Goal: Find specific page/section

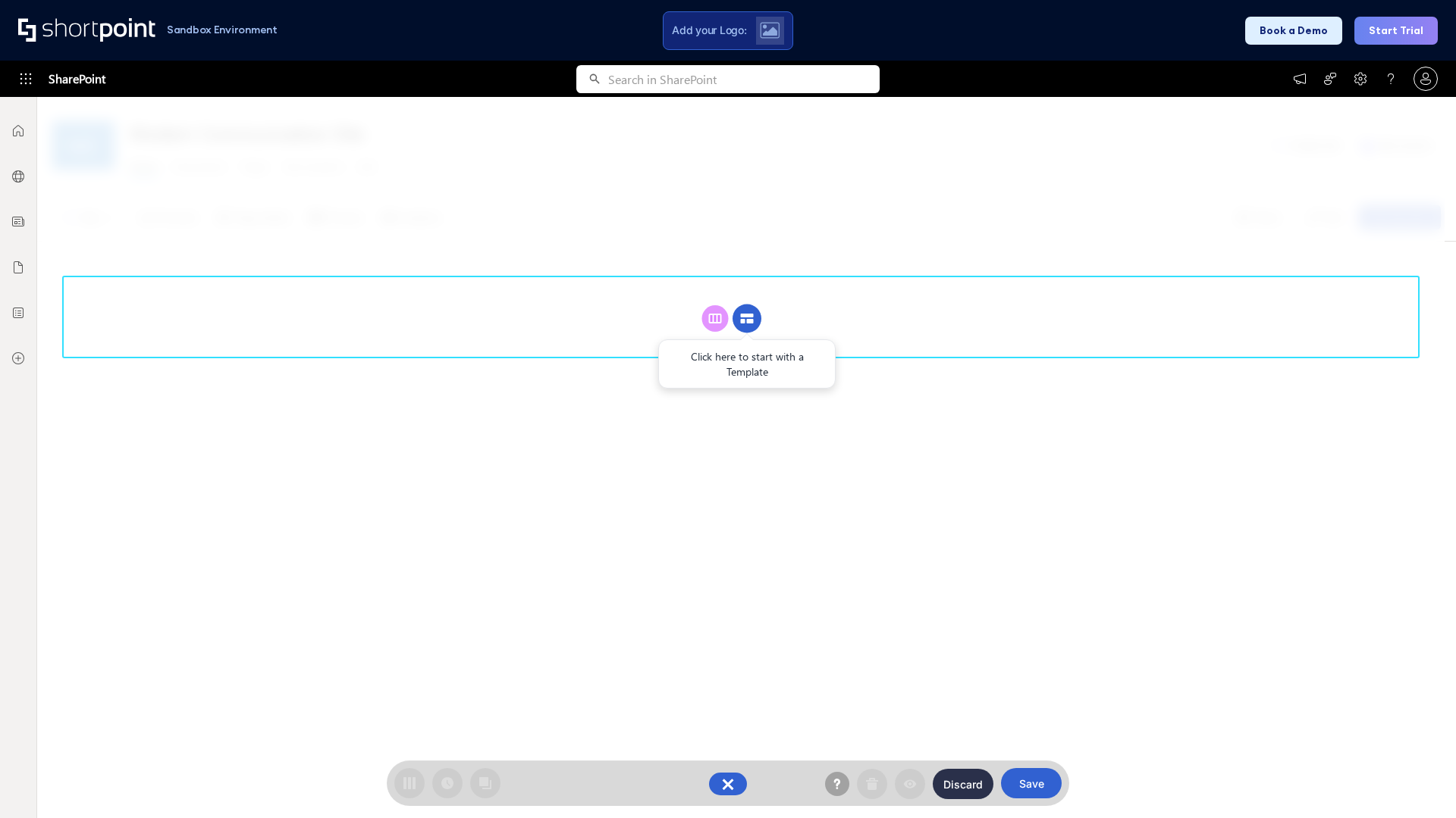
click at [747, 318] on circle at bounding box center [747, 319] width 29 height 29
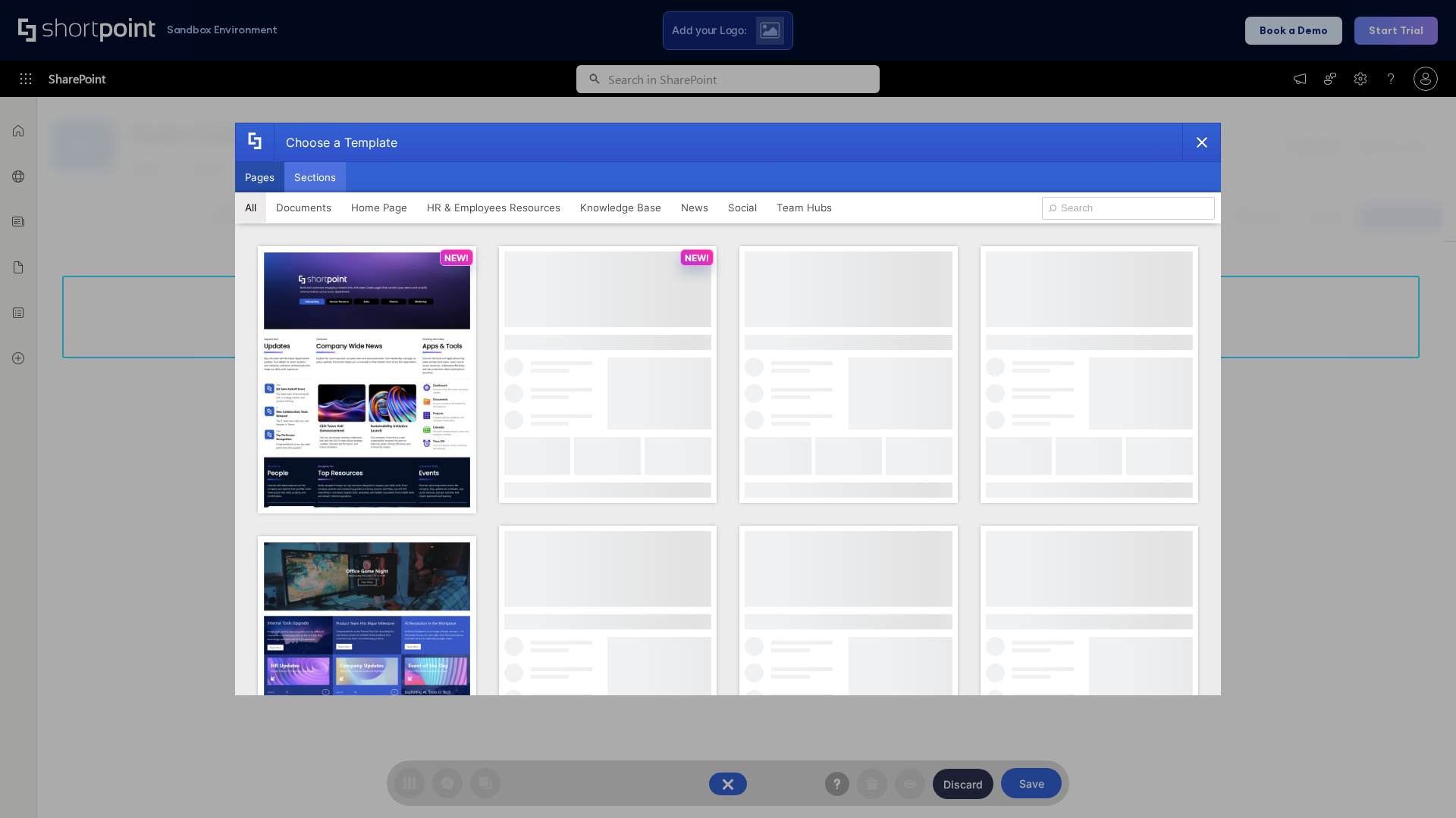
click at [315, 177] on button "Sections" at bounding box center [315, 177] width 61 height 31
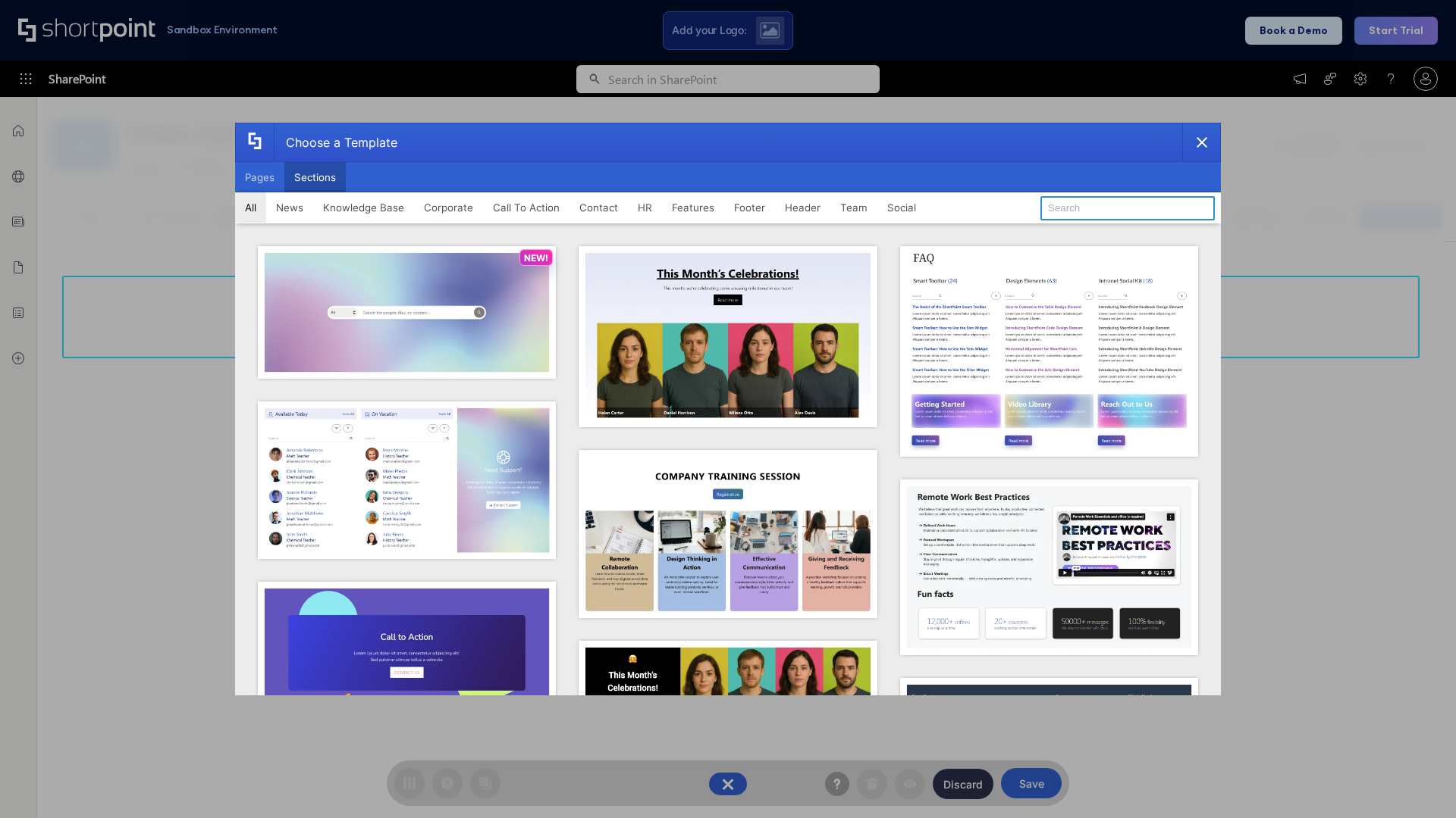
type input "Header 1"
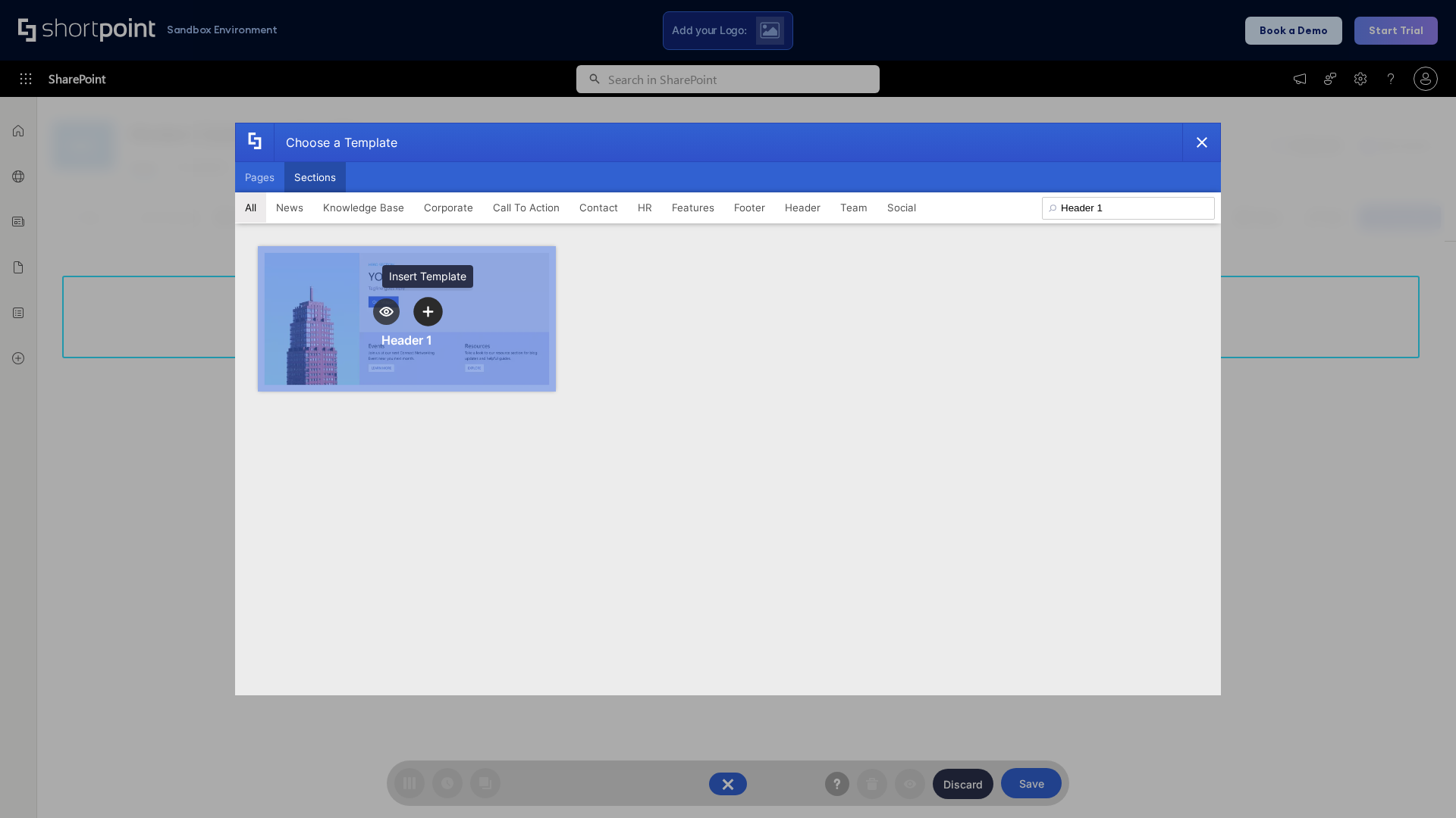
click at [428, 312] on icon "template selector" at bounding box center [428, 312] width 11 height 11
